Goal: Task Accomplishment & Management: Manage account settings

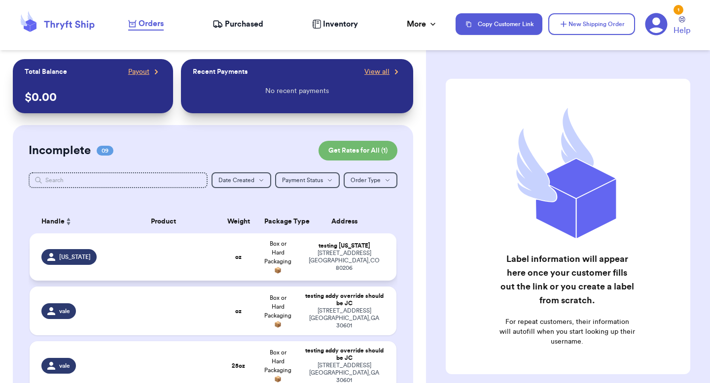
click at [174, 248] on td at bounding box center [163, 257] width 110 height 47
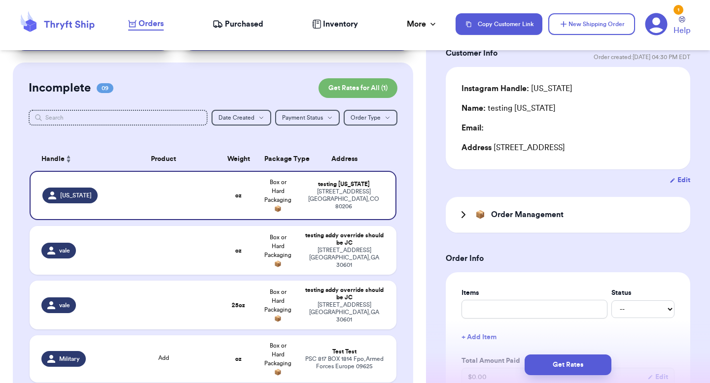
scroll to position [63, 0]
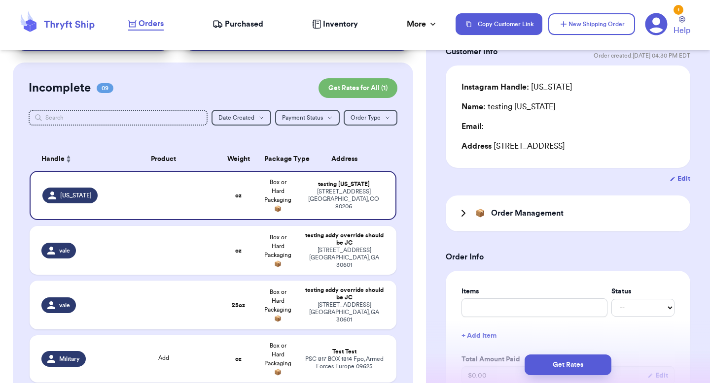
click at [282, 89] on div "Incomplete 09 Get Rates for All ( 1 )" at bounding box center [213, 88] width 369 height 20
click at [340, 30] on div "Orders Purchased Inventory More Stats Completed Orders Payments Payouts" at bounding box center [286, 24] width 317 height 13
click at [336, 20] on span "Inventory" at bounding box center [340, 24] width 35 height 12
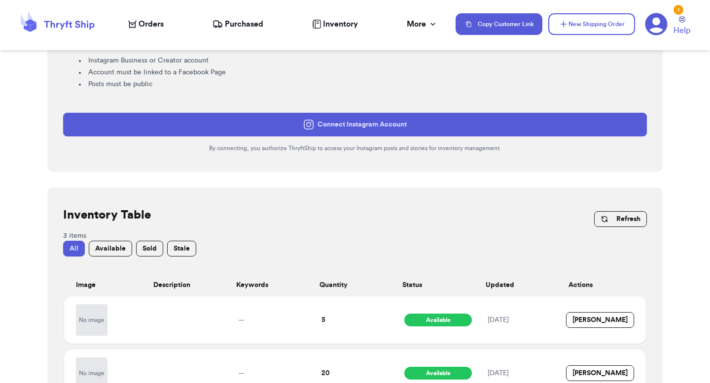
scroll to position [101, 0]
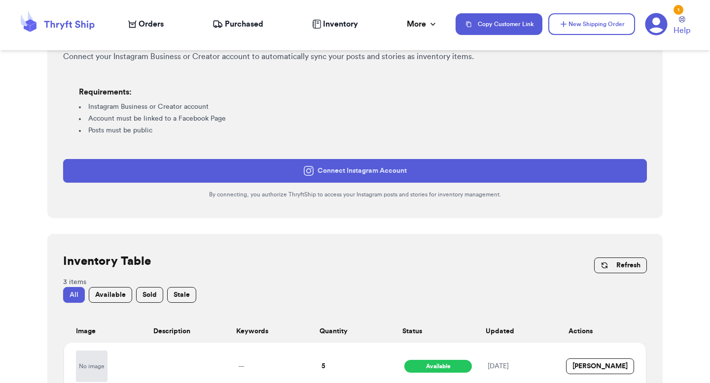
click at [325, 167] on button "Connect Instagram Account" at bounding box center [354, 171] width 583 height 24
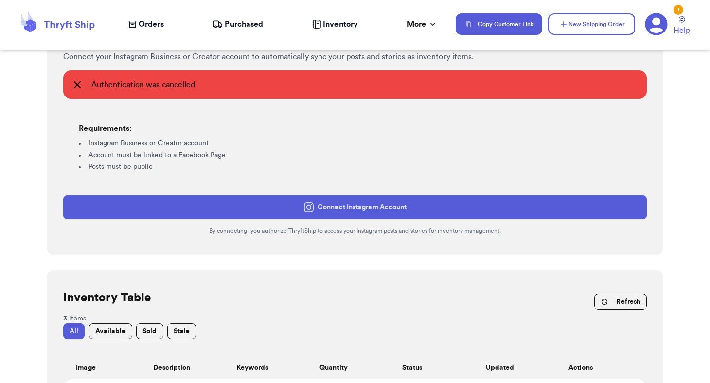
click at [311, 205] on icon at bounding box center [309, 208] width 10 height 10
